Goal: Information Seeking & Learning: Check status

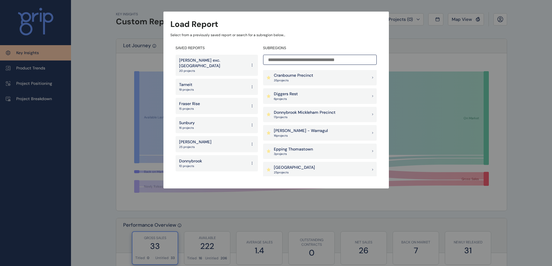
scroll to position [232, 0]
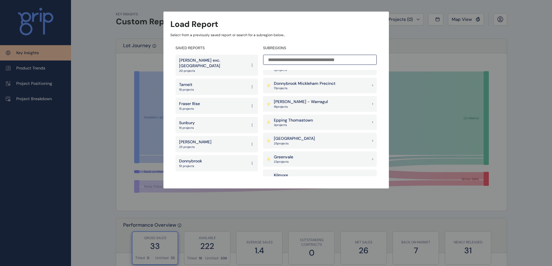
click at [298, 156] on div "Greenvale 23 project s" at bounding box center [320, 160] width 114 height 16
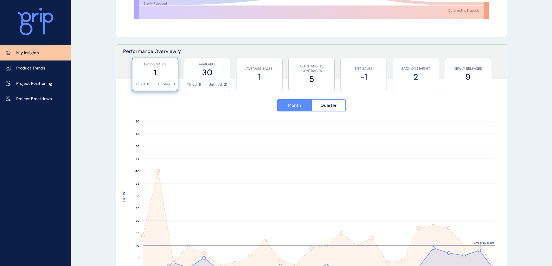
scroll to position [203, 0]
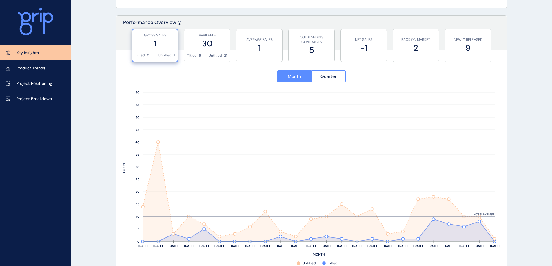
click at [27, 98] on p "Project Breakdown" at bounding box center [34, 99] width 36 height 6
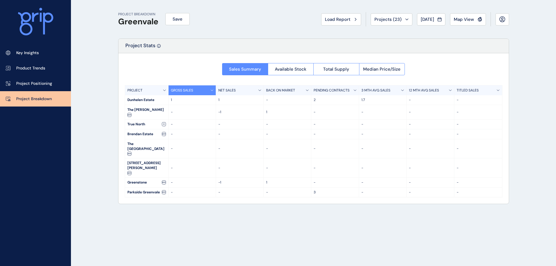
click at [333, 70] on span "Total Supply" at bounding box center [336, 69] width 26 height 6
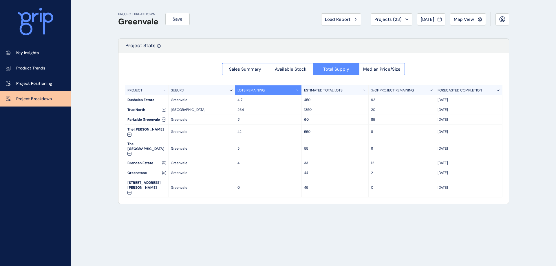
click at [299, 65] on button "Available Stock" at bounding box center [291, 69] width 46 height 12
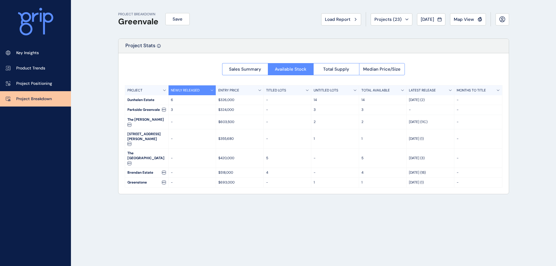
click at [334, 66] on span "Total Supply" at bounding box center [336, 69] width 26 height 6
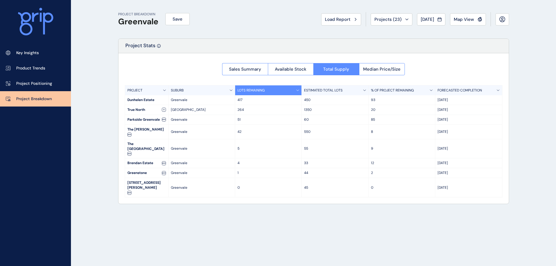
click at [295, 65] on button "Available Stock" at bounding box center [291, 69] width 46 height 12
